Goal: Information Seeking & Learning: Learn about a topic

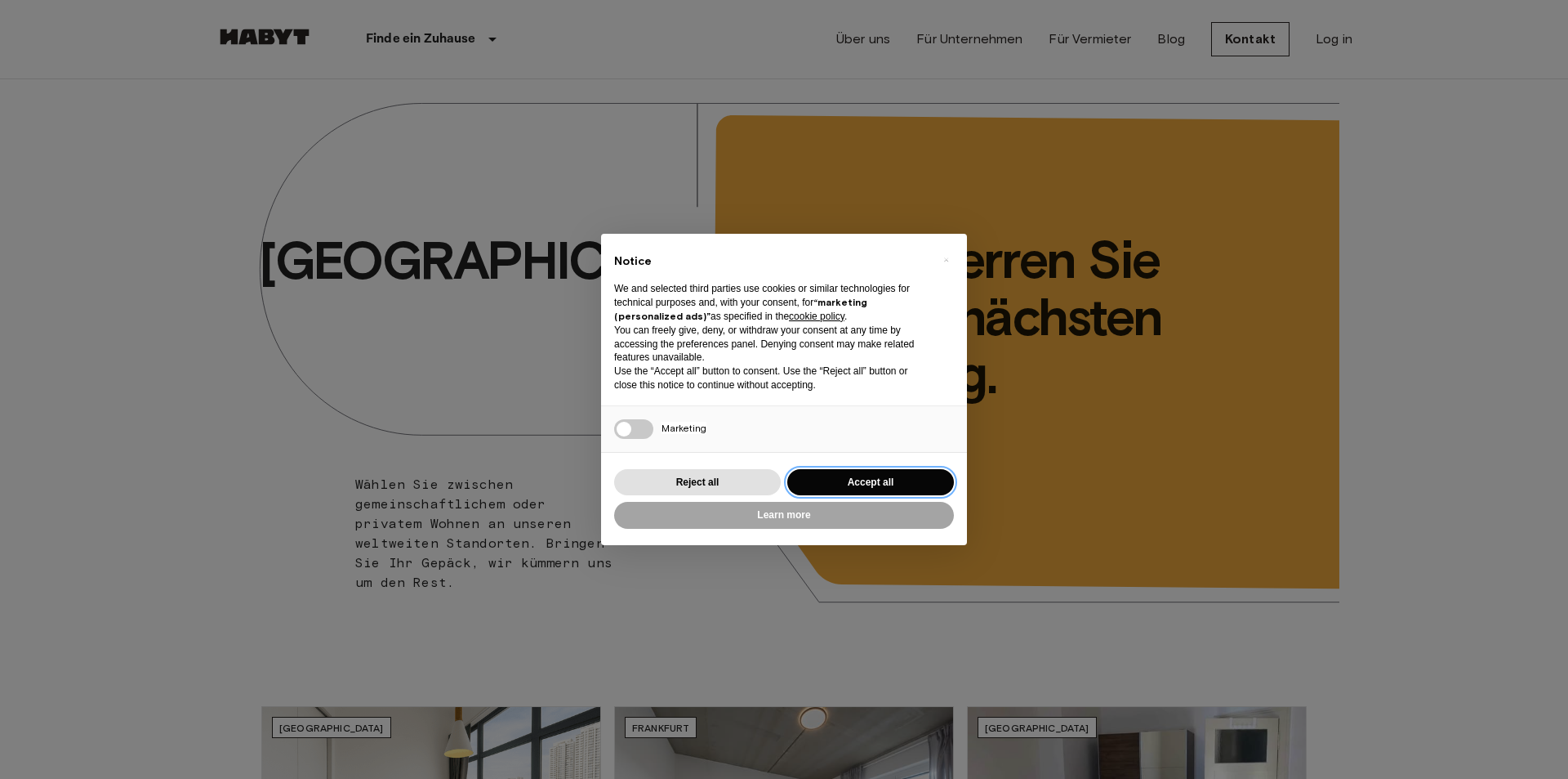
click at [880, 477] on button "Accept all" at bounding box center [870, 483] width 166 height 27
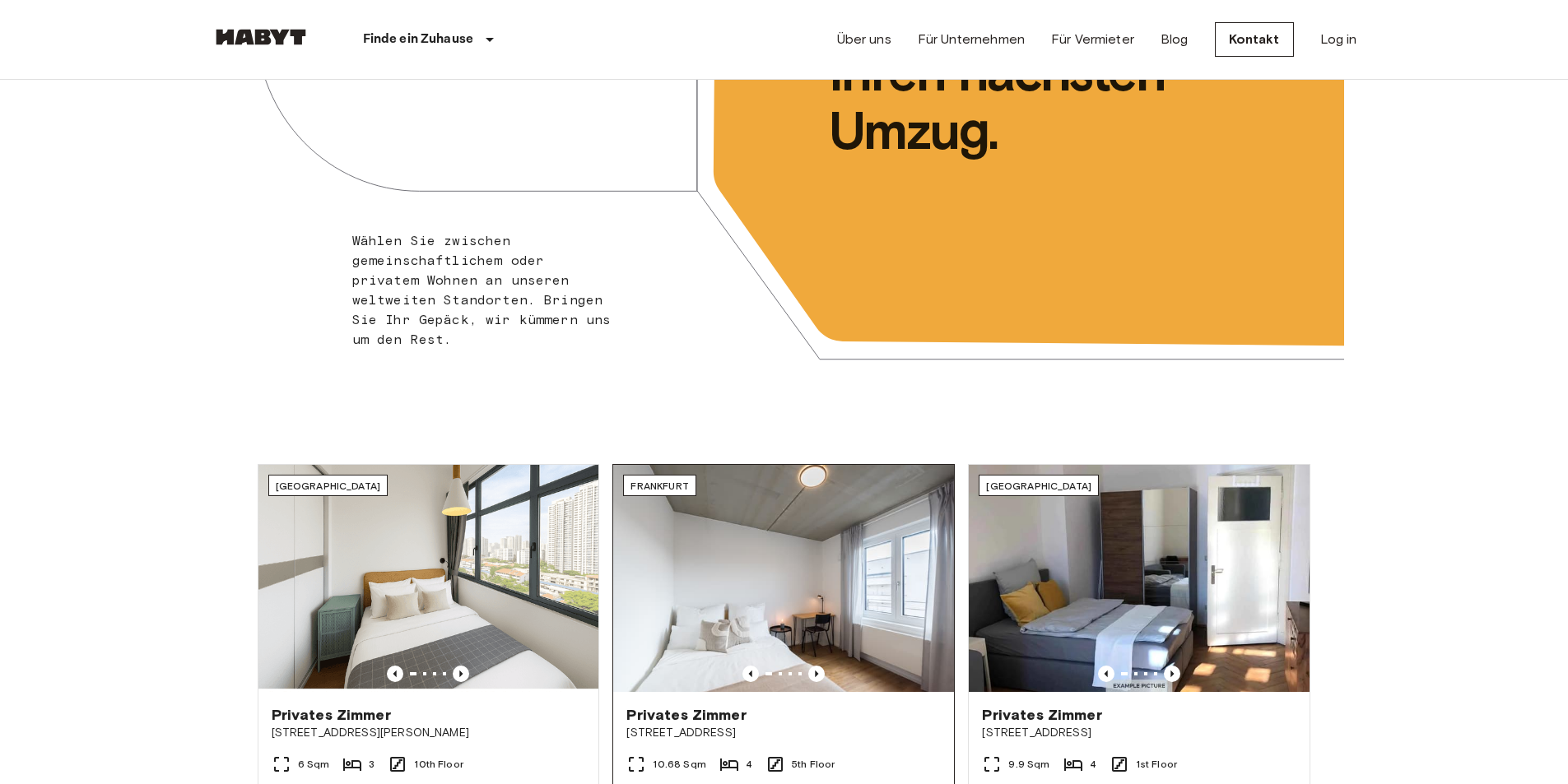
scroll to position [411, 0]
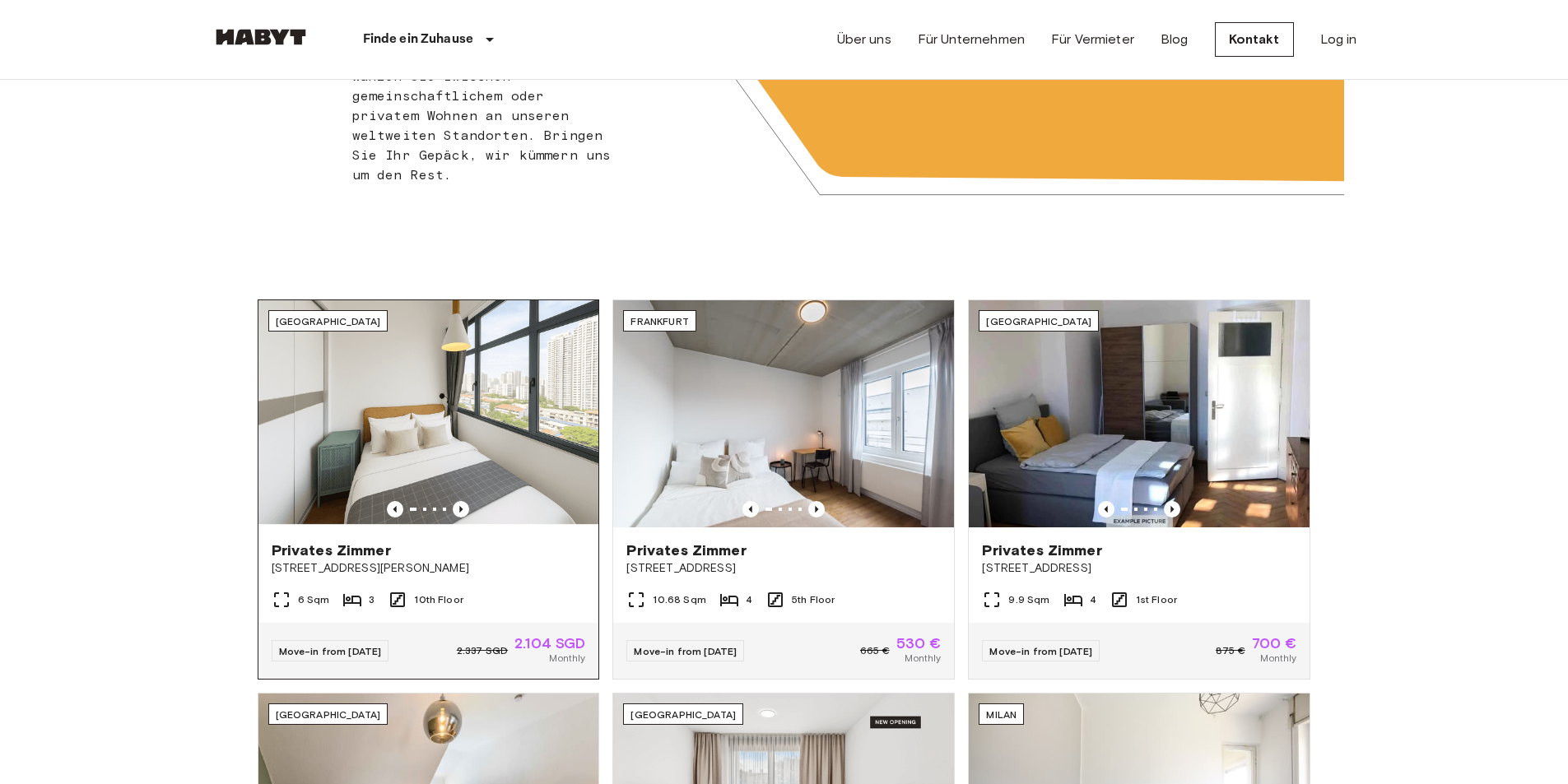
click at [400, 411] on img at bounding box center [429, 413] width 341 height 227
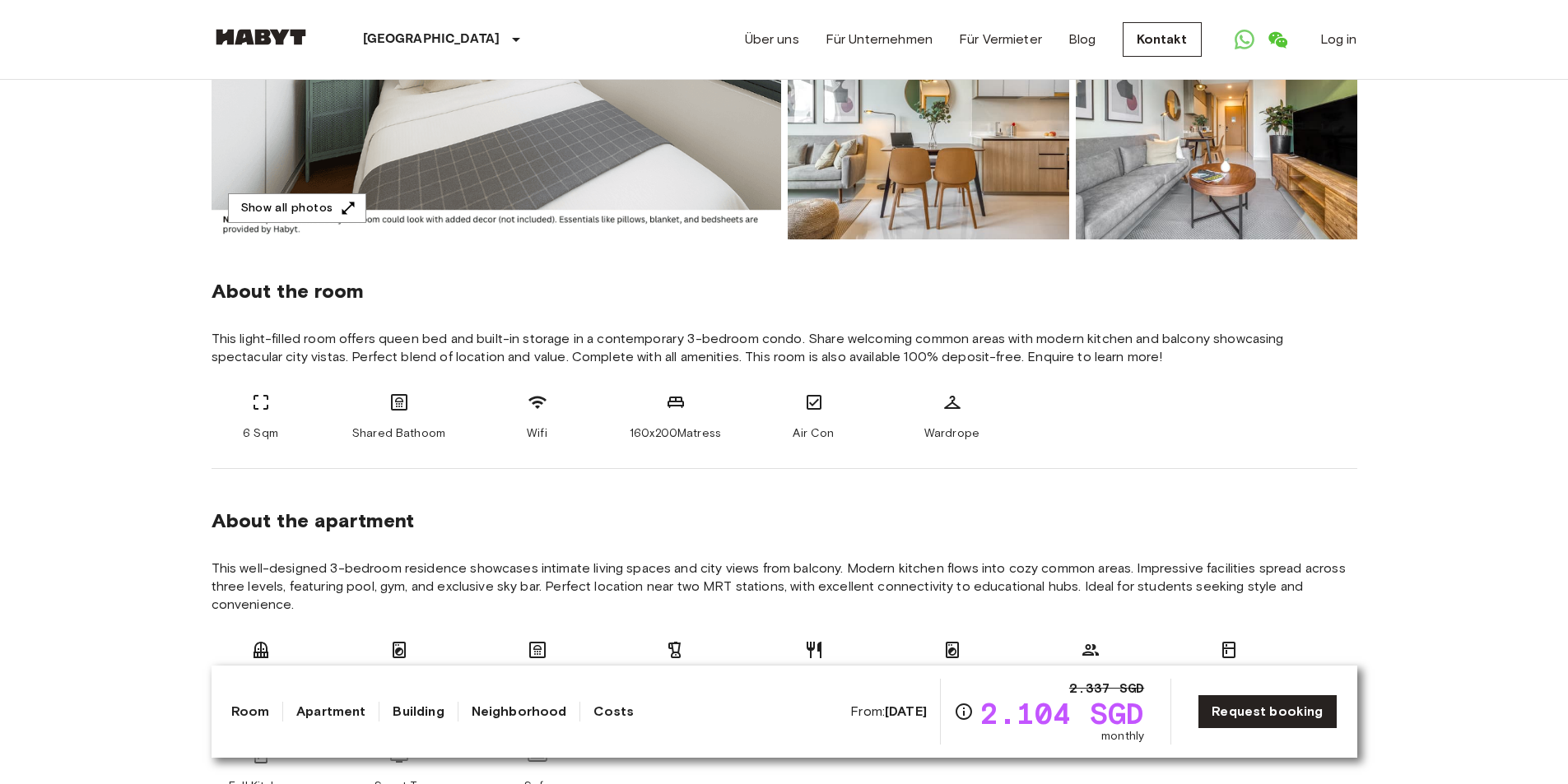
scroll to position [576, 0]
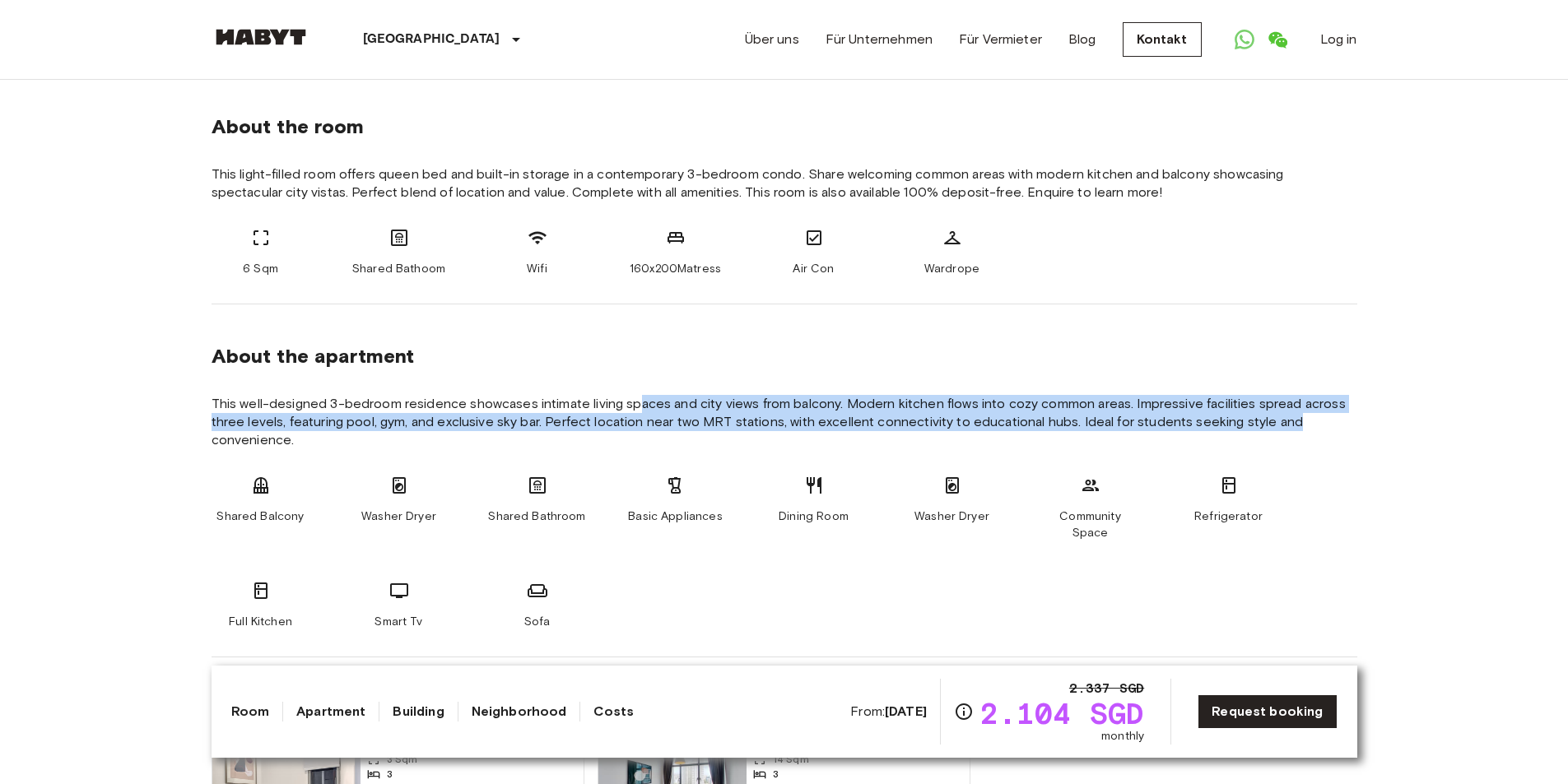
drag, startPoint x: 635, startPoint y: 402, endPoint x: 1379, endPoint y: 439, distance: 744.9
click at [1337, 426] on span "This well-designed 3-bedroom residence showcases intimate living spaces and cit…" at bounding box center [784, 422] width 1146 height 55
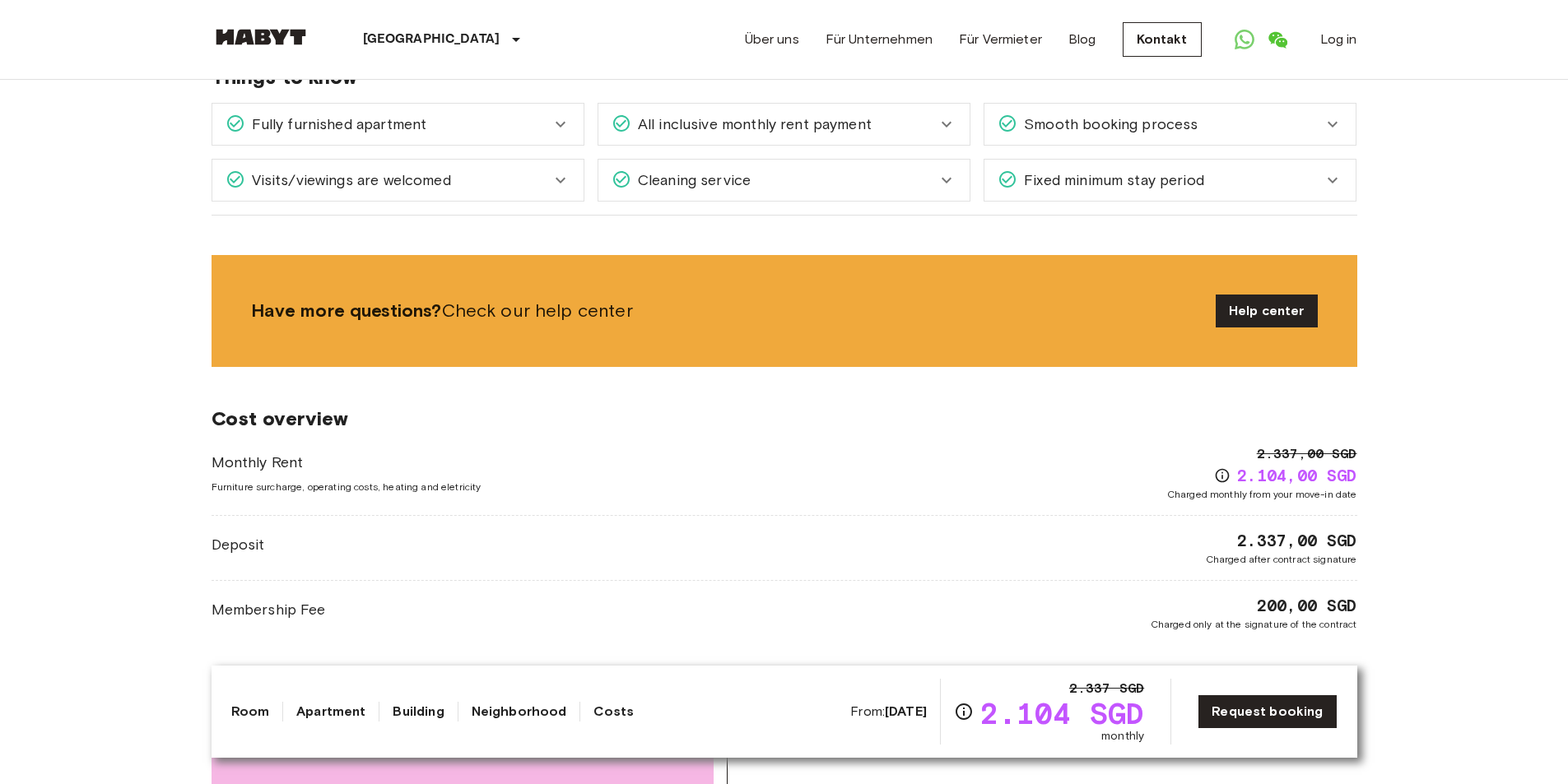
scroll to position [1727, 0]
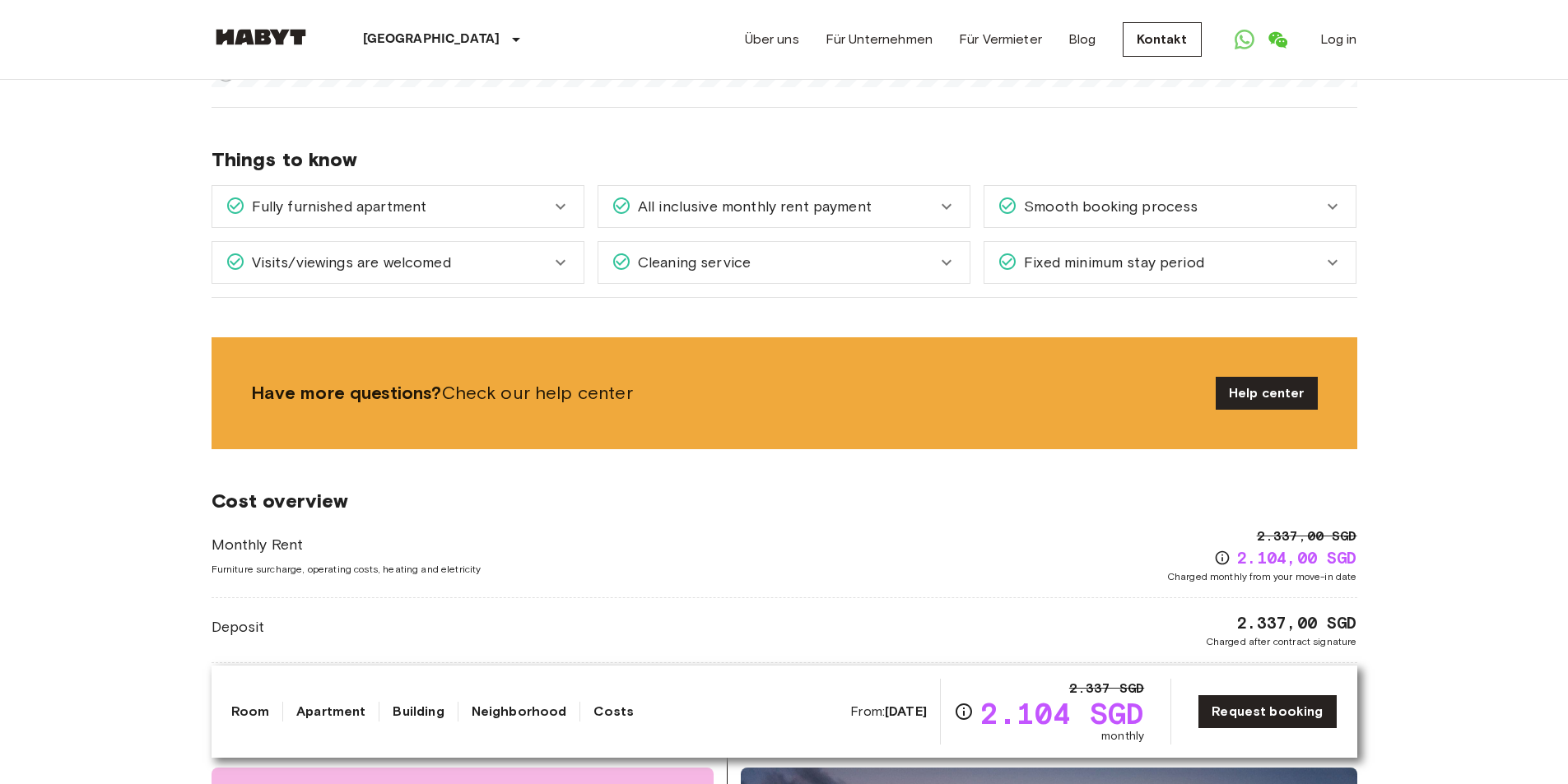
click at [919, 252] on div "Cleaning service" at bounding box center [774, 263] width 325 height 22
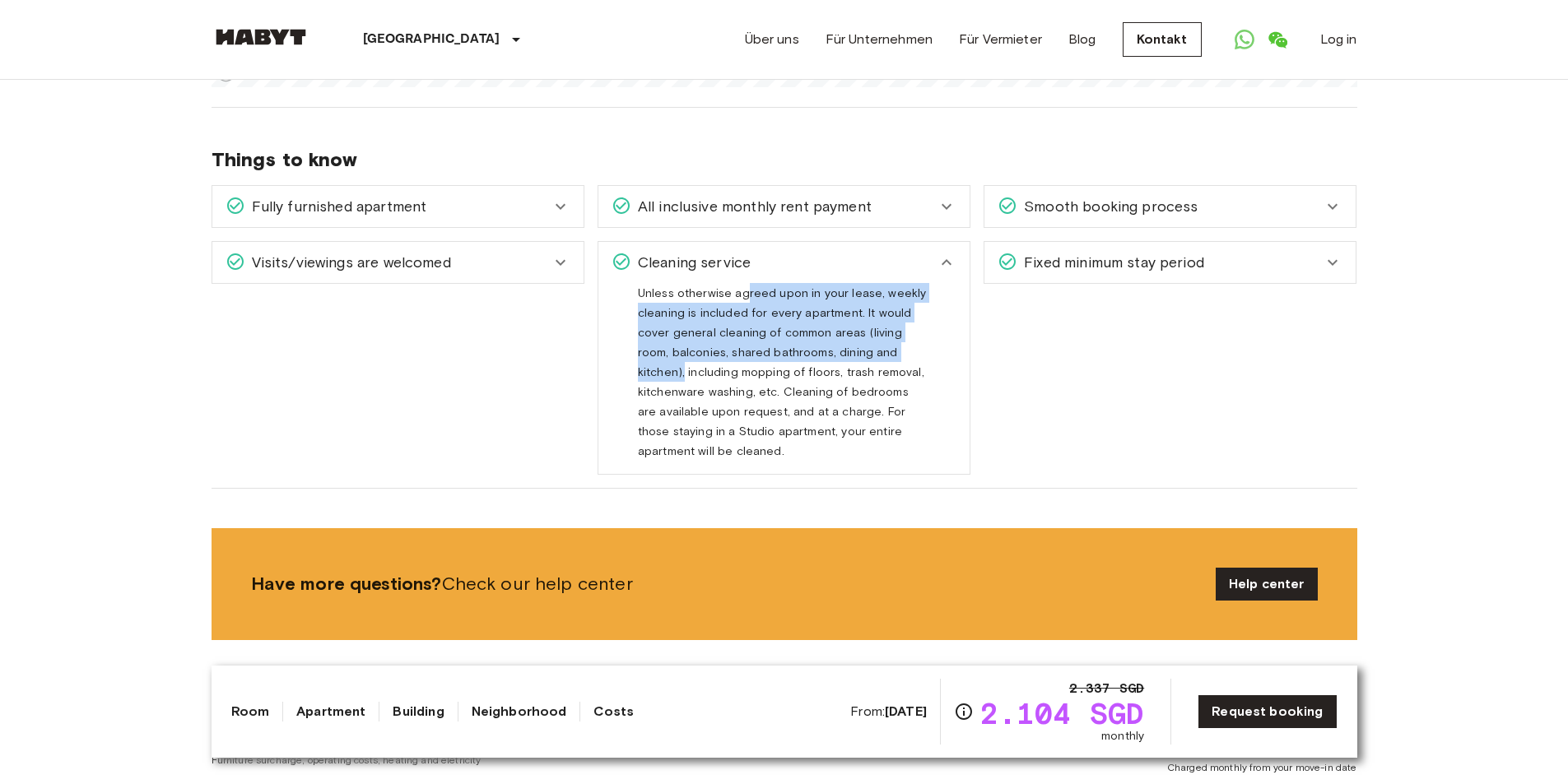
drag, startPoint x: 741, startPoint y: 273, endPoint x: 929, endPoint y: 336, distance: 198.3
click at [929, 336] on div "Unless otherwise agreed upon in your lease, weekly cleaning is included for eve…" at bounding box center [784, 372] width 292 height 177
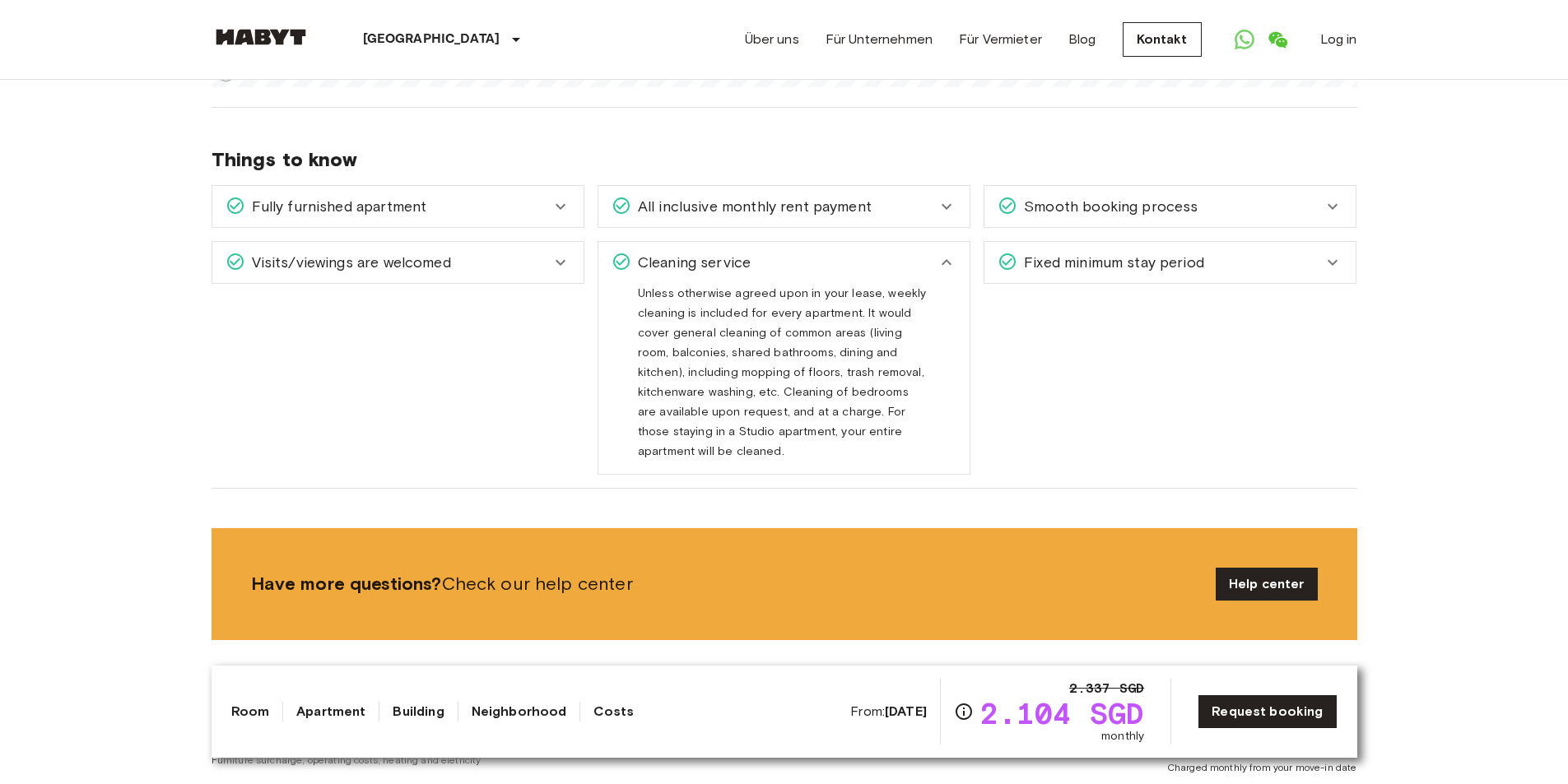
click at [1138, 370] on div "Fixed minimum stay period We have a minimum 3-month stay for shared and private…" at bounding box center [1163, 350] width 386 height 246
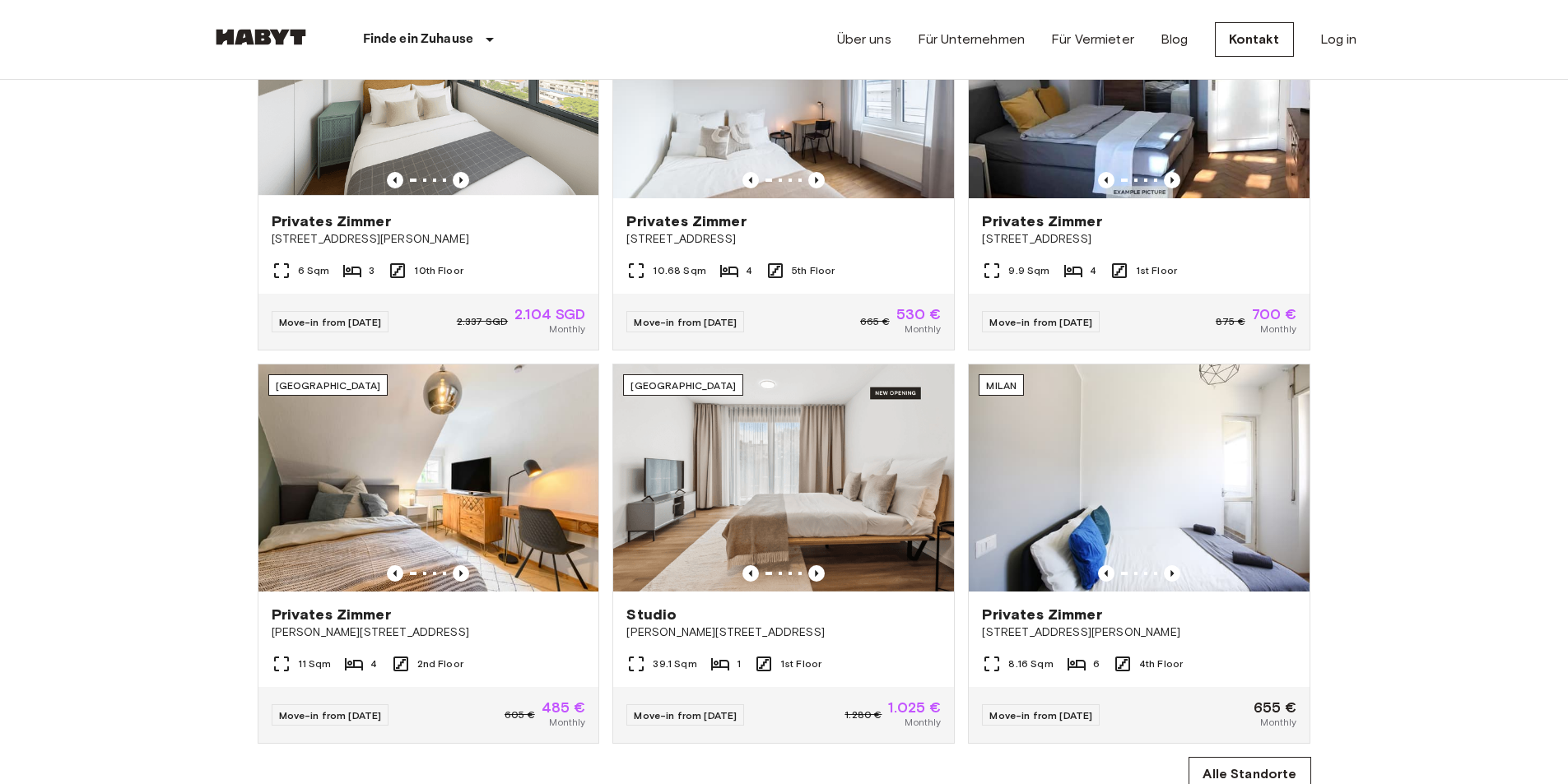
scroll to position [1151, 0]
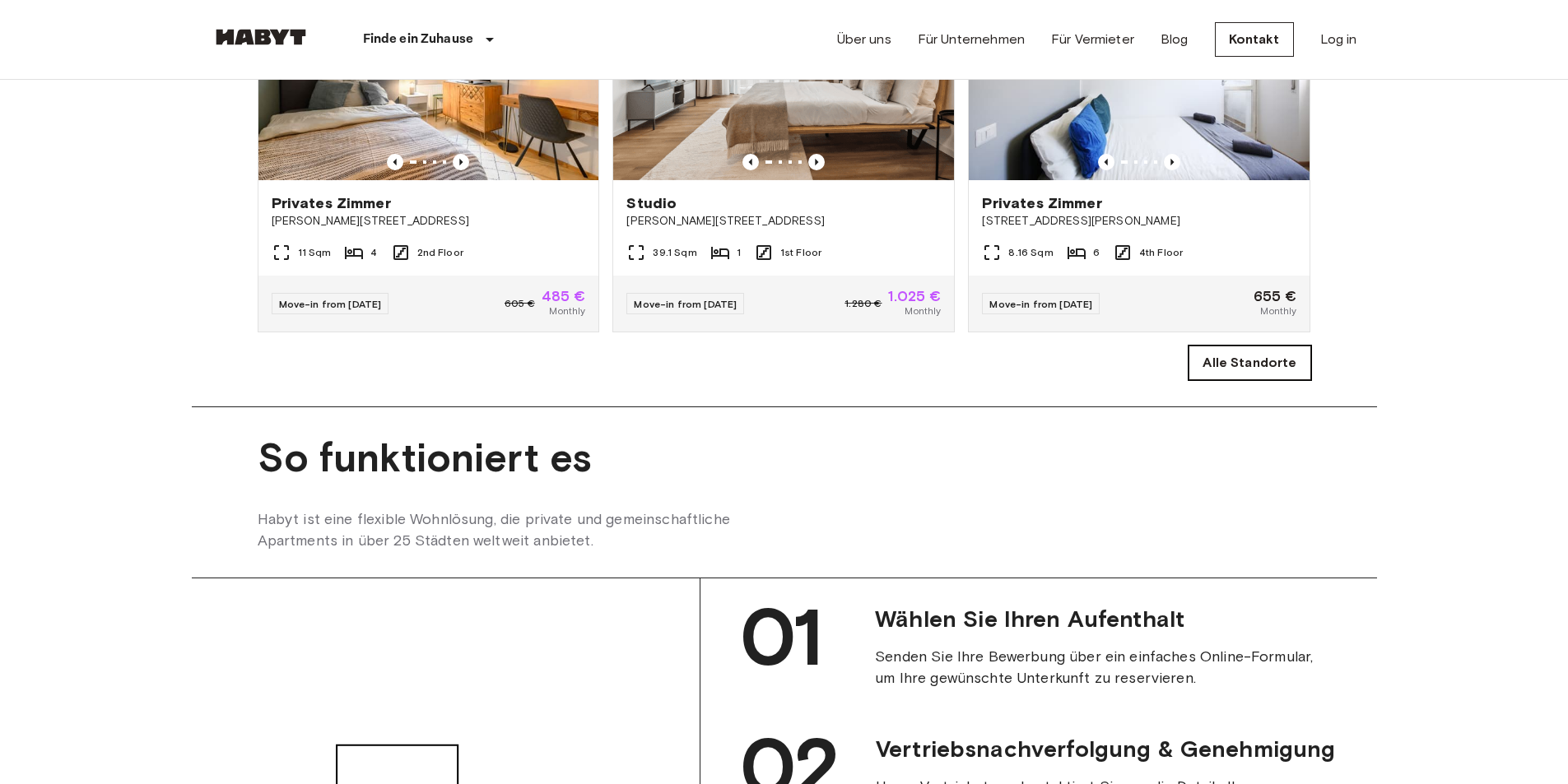
click at [1280, 380] on link "Alle Standorte" at bounding box center [1249, 363] width 122 height 35
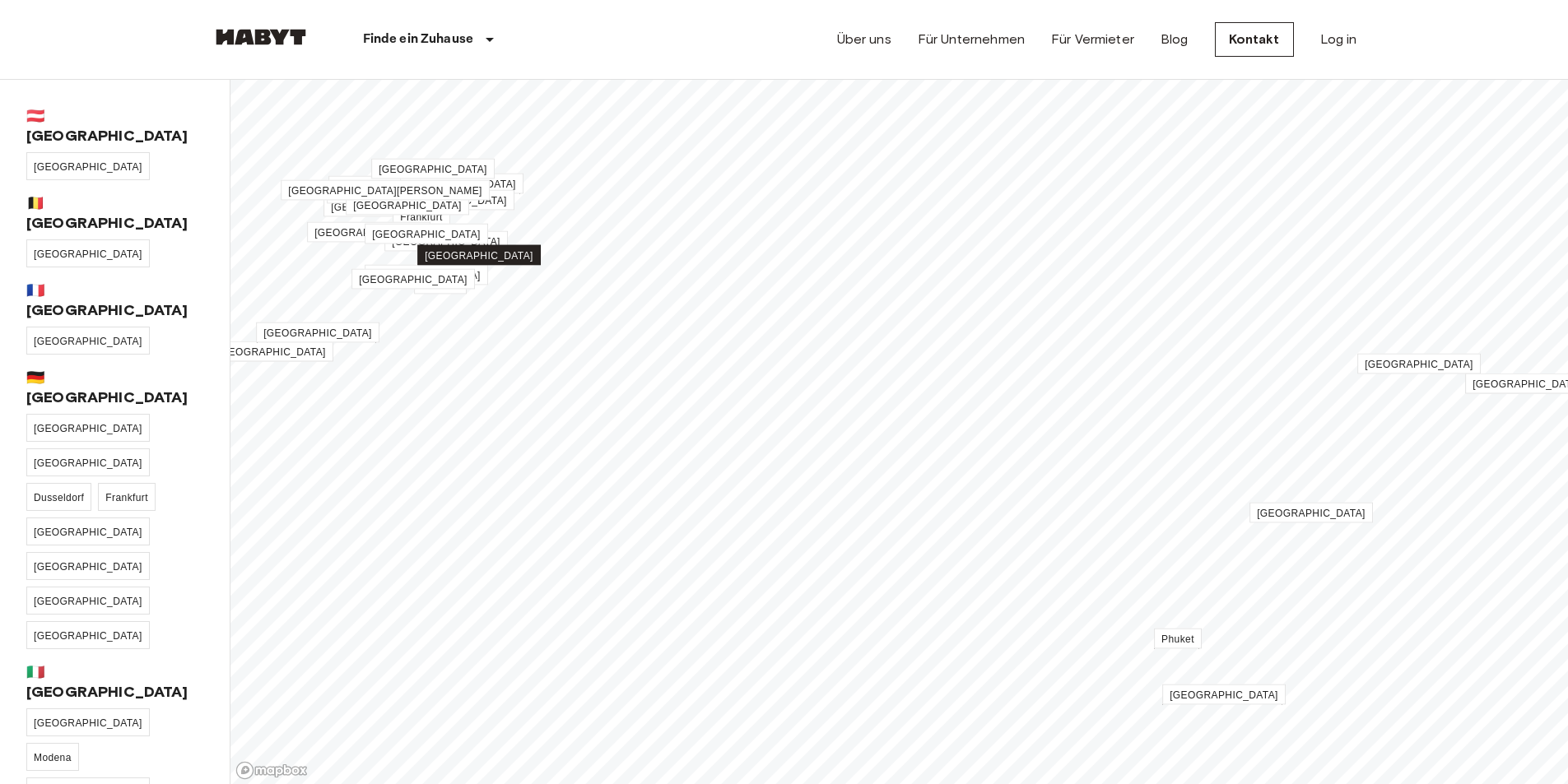
click at [474, 263] on link "[GEOGRAPHIC_DATA]" at bounding box center [479, 255] width 124 height 21
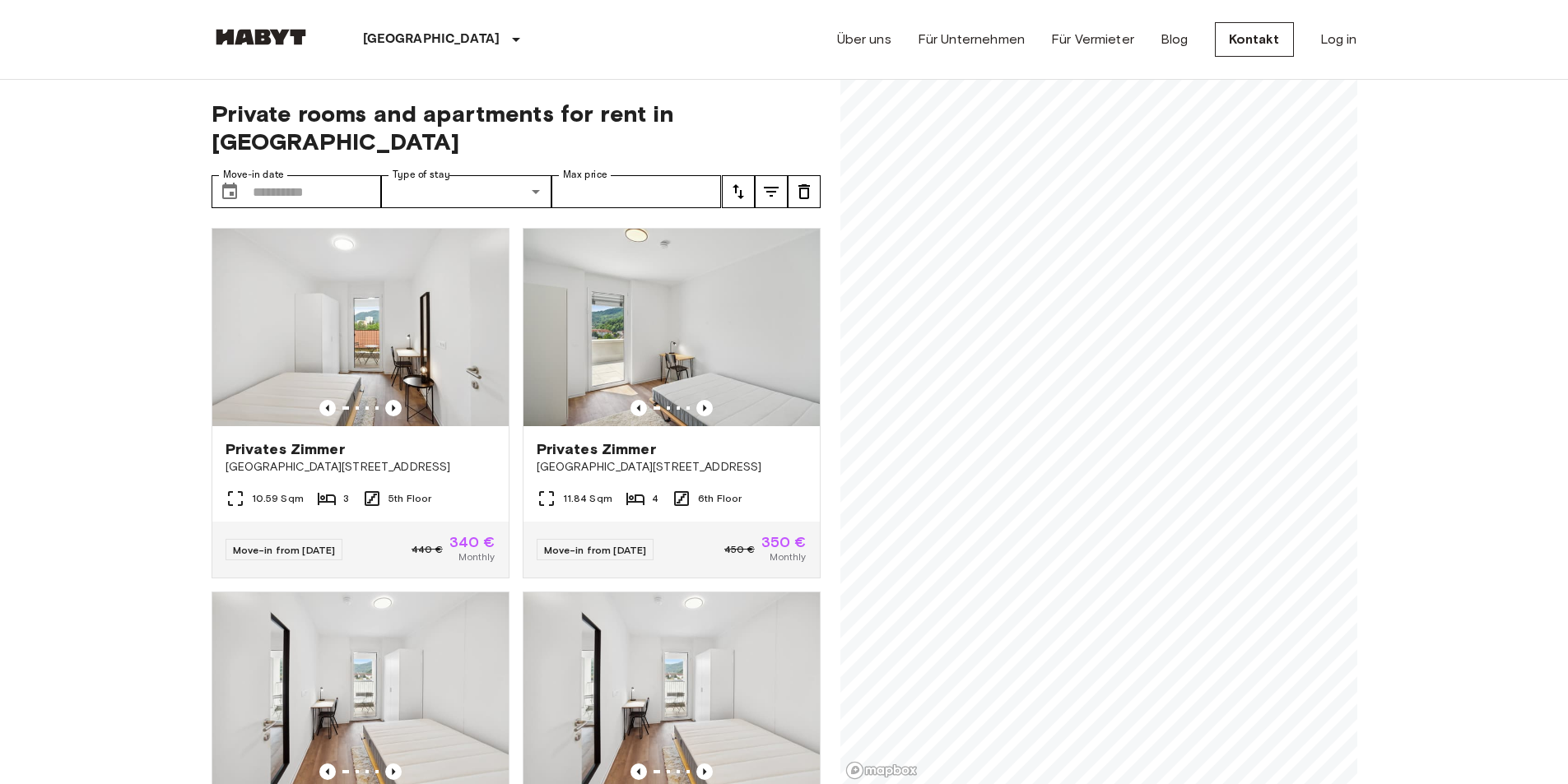
click at [484, 260] on img at bounding box center [360, 327] width 296 height 197
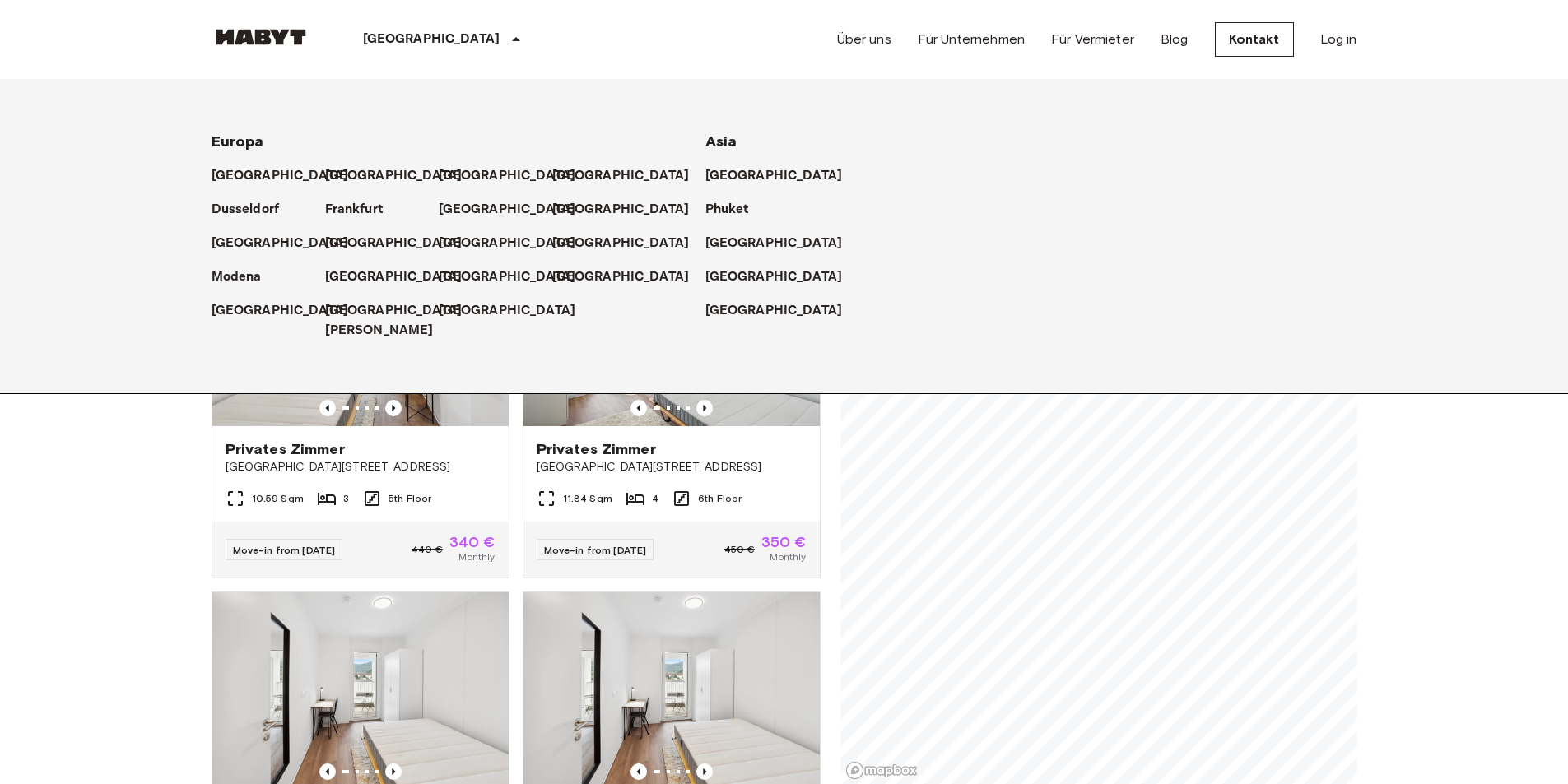
click at [507, 35] on icon at bounding box center [516, 39] width 20 height 20
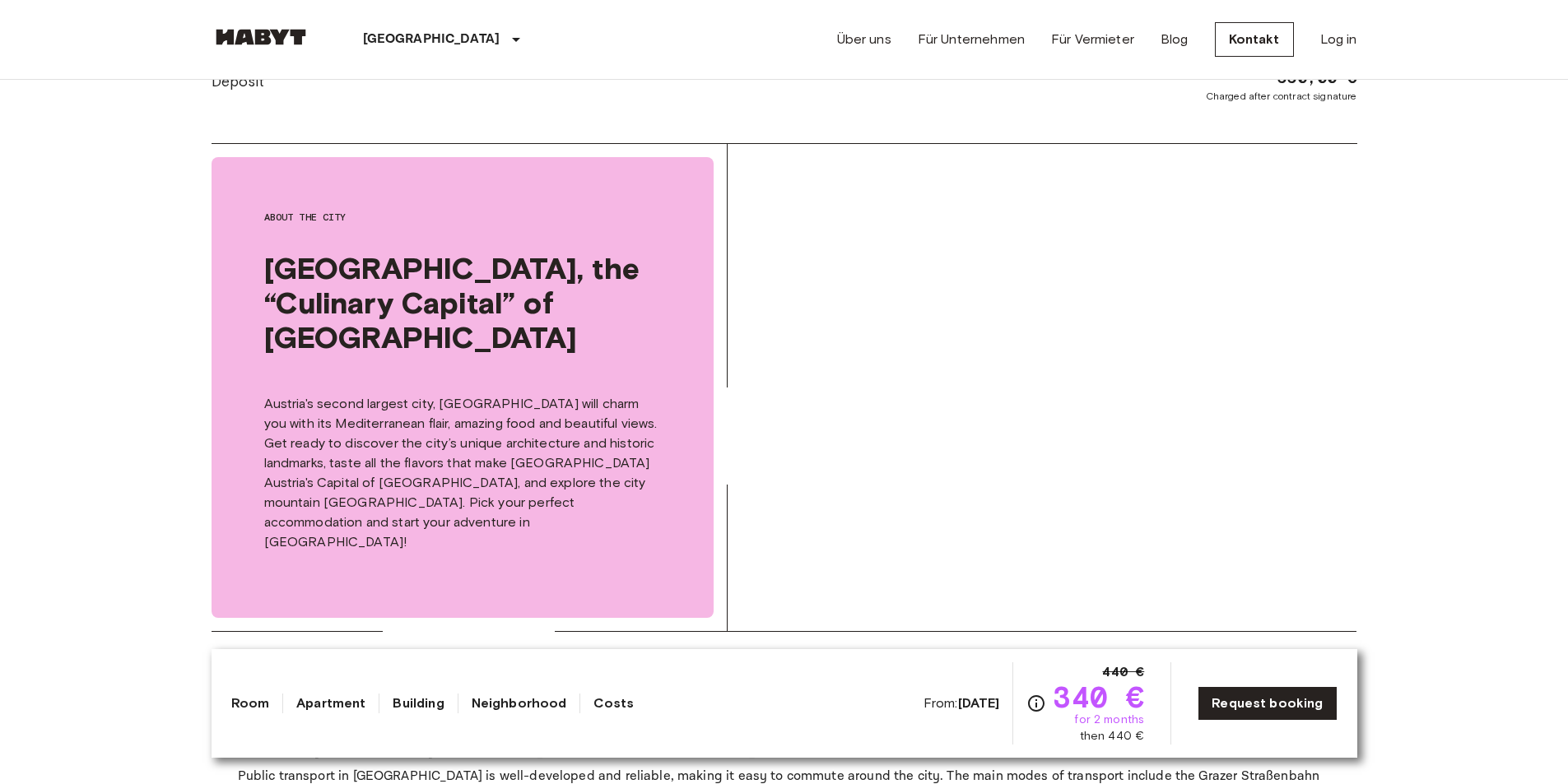
scroll to position [2056, 0]
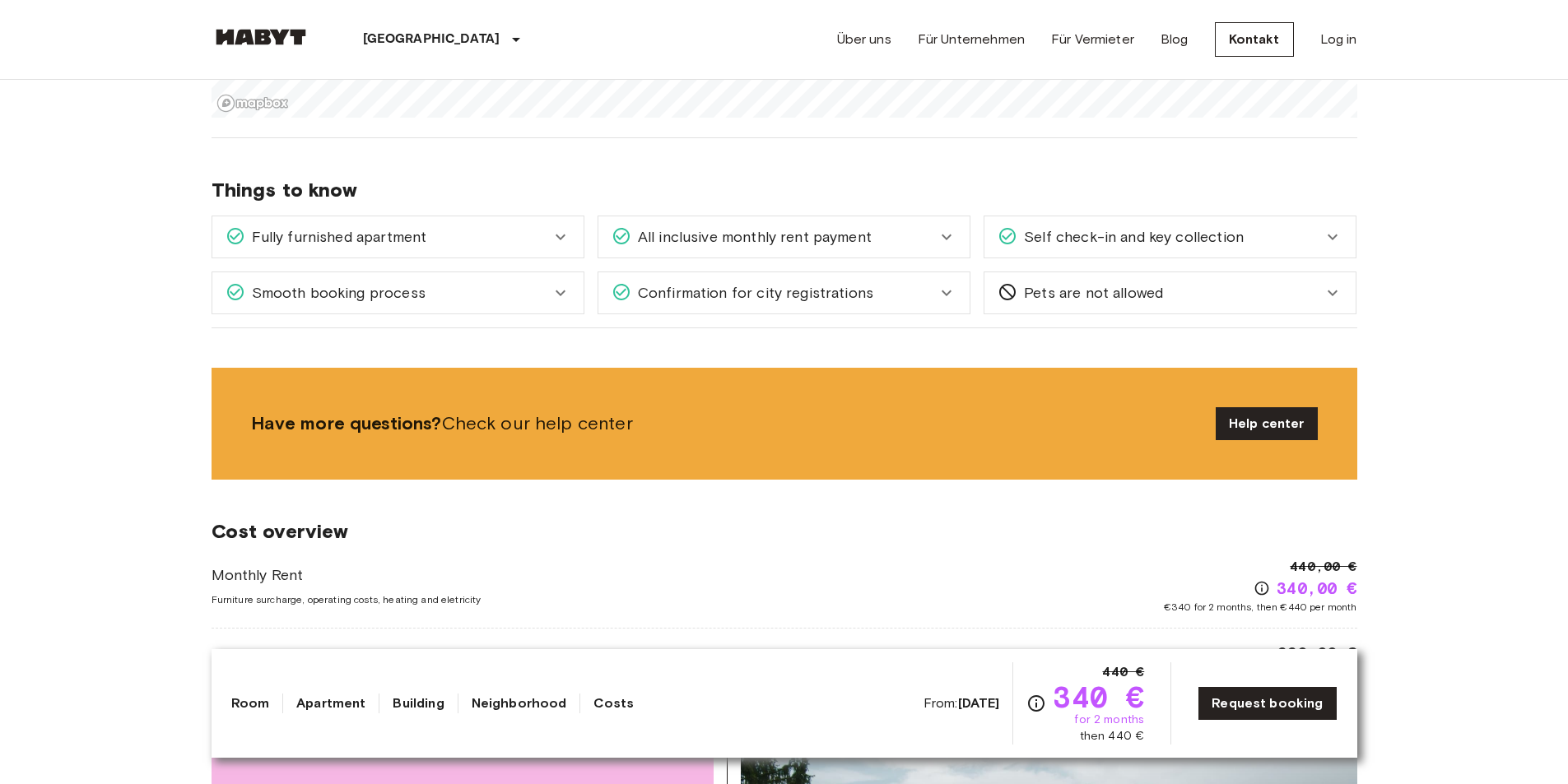
click at [952, 230] on icon at bounding box center [947, 237] width 20 height 20
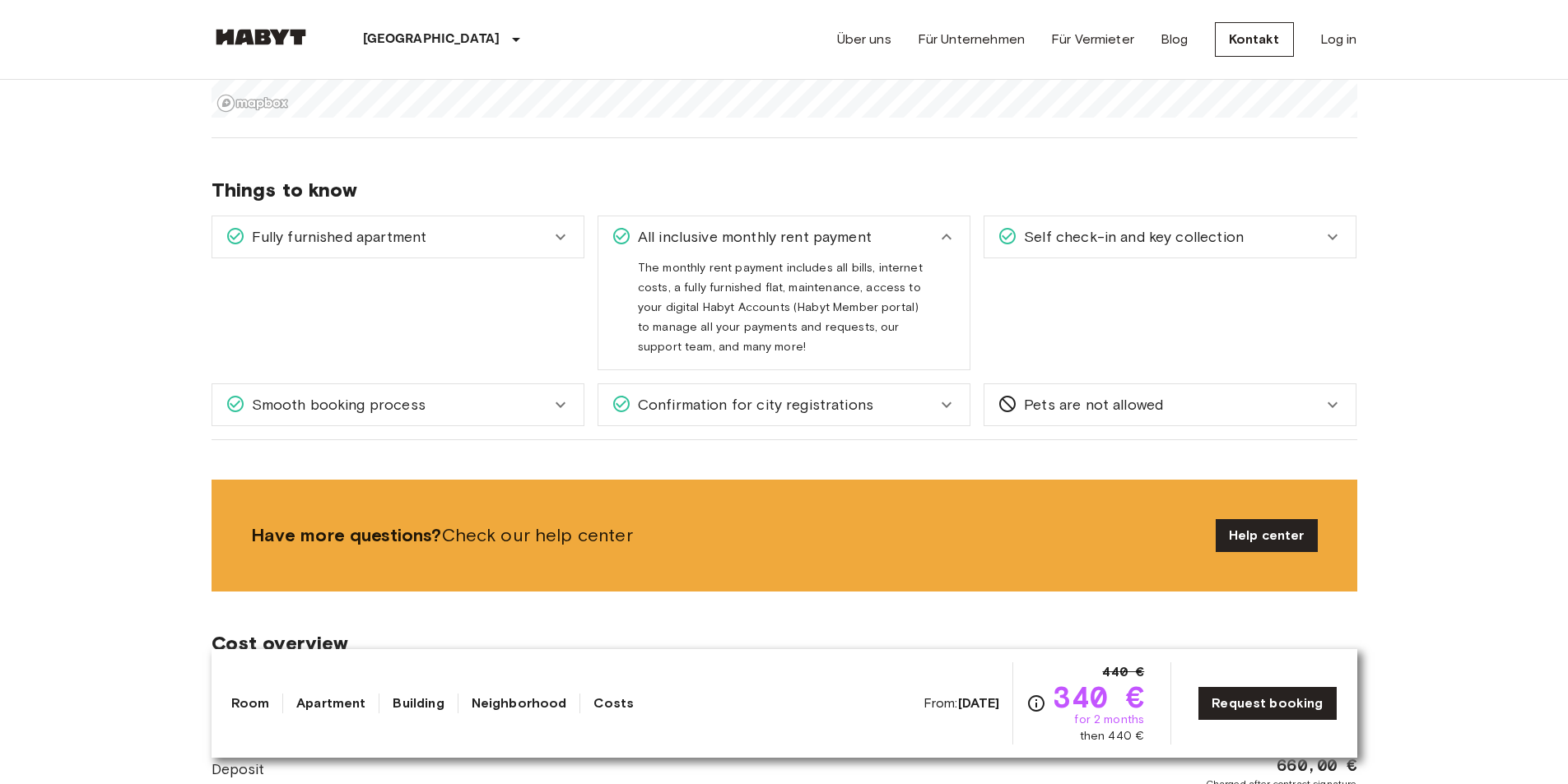
click at [927, 409] on div "Confirmation for city registrations" at bounding box center [774, 405] width 325 height 22
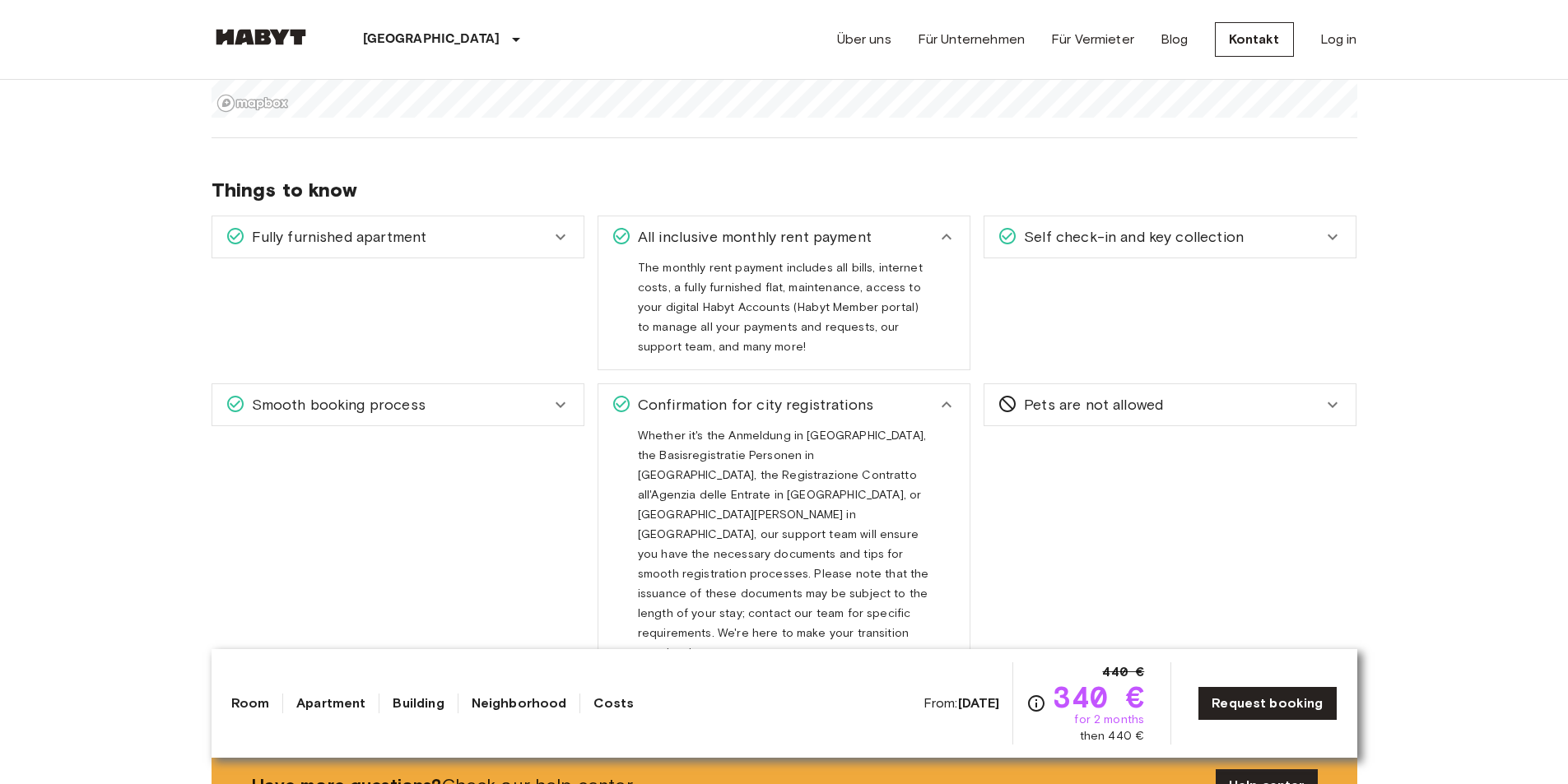
click at [929, 401] on div "Confirmation for city registrations" at bounding box center [774, 405] width 325 height 22
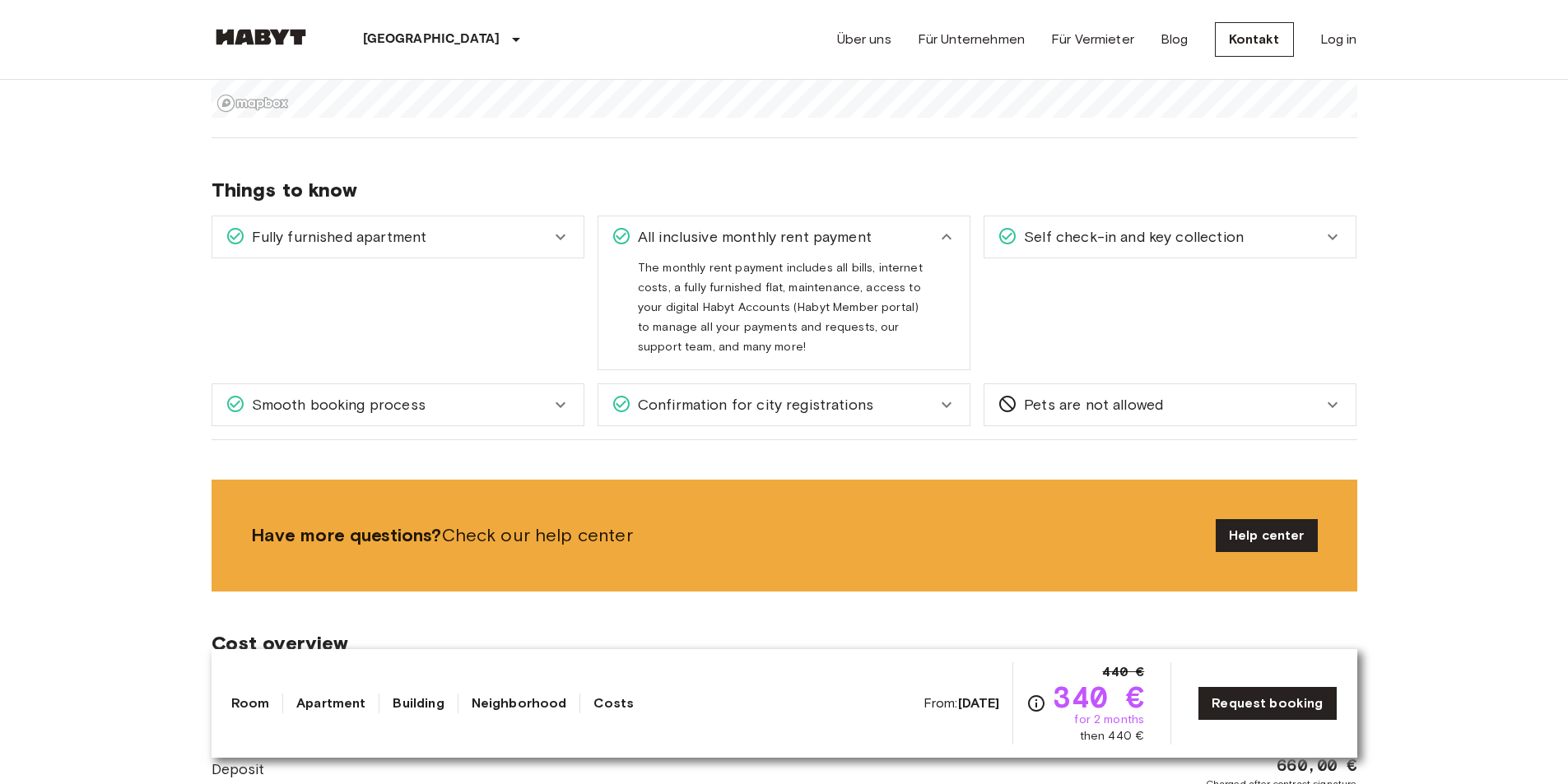
click at [559, 236] on icon at bounding box center [560, 237] width 20 height 20
